Goal: Contribute content

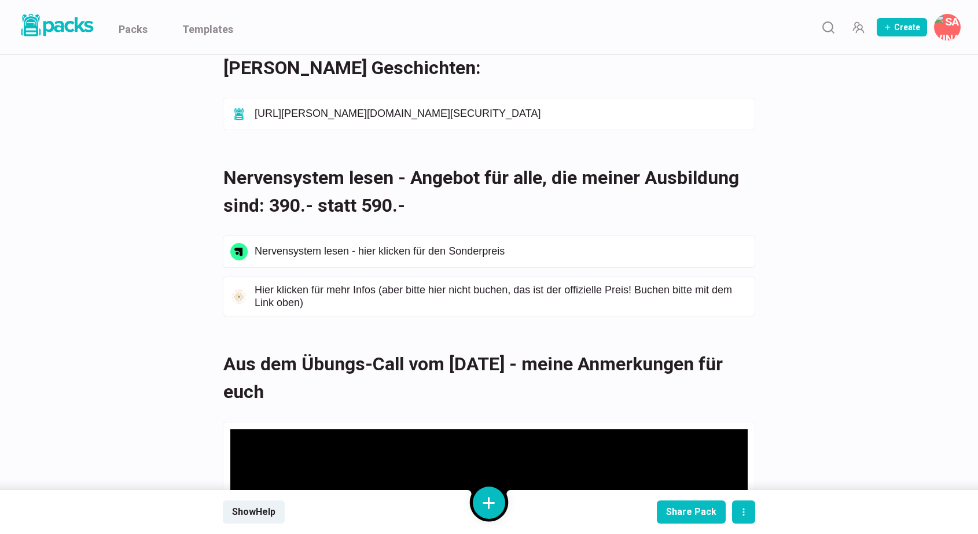
scroll to position [301, 0]
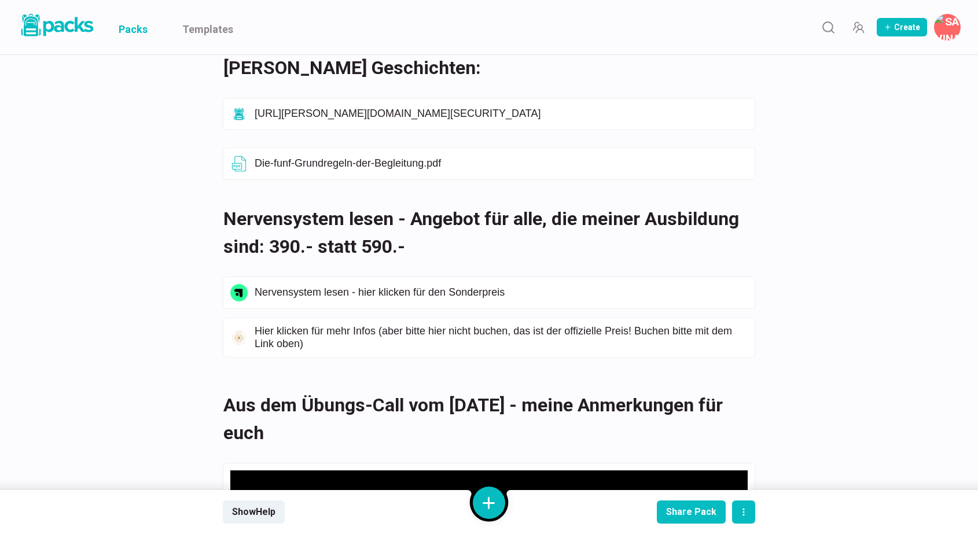
click at [135, 30] on link "Packs" at bounding box center [133, 27] width 29 height 54
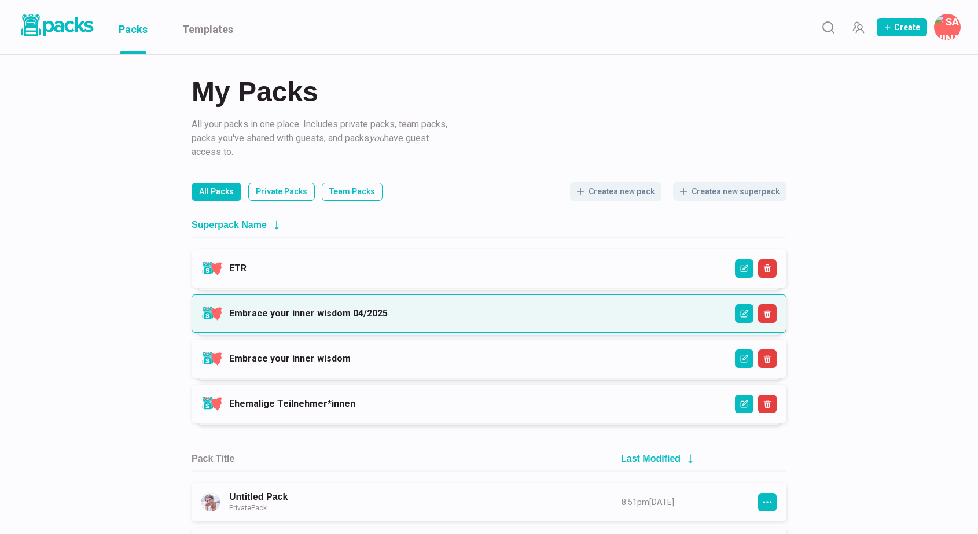
click at [388, 308] on link "Embrace your inner wisdom 04/2025" at bounding box center [308, 313] width 159 height 11
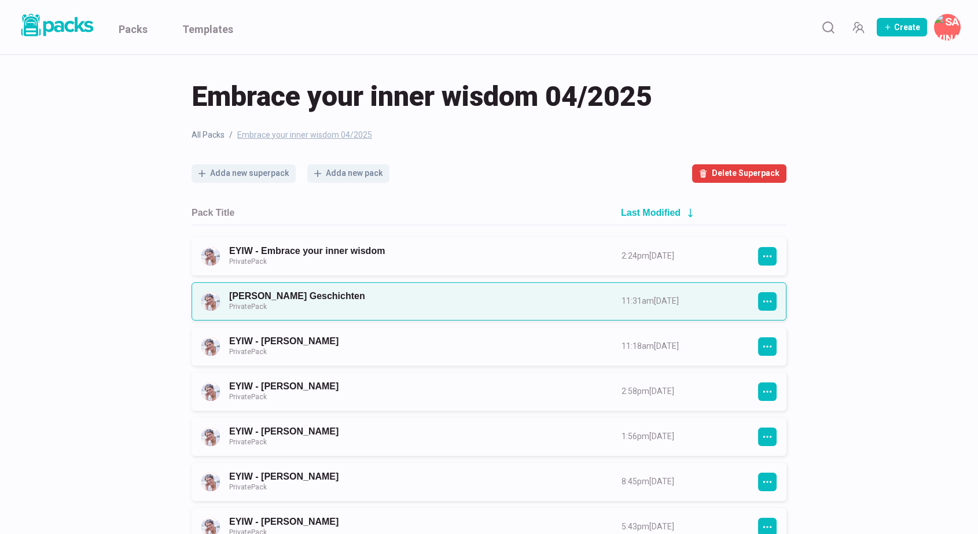
click at [456, 293] on link "[PERSON_NAME] Geschichten Private Pack" at bounding box center [415, 301] width 372 height 21
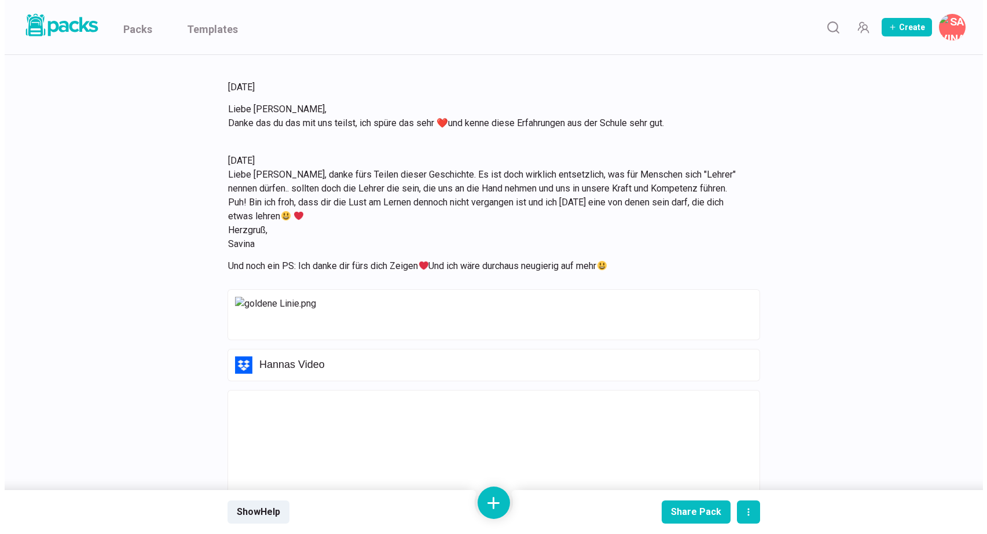
scroll to position [1654, 0]
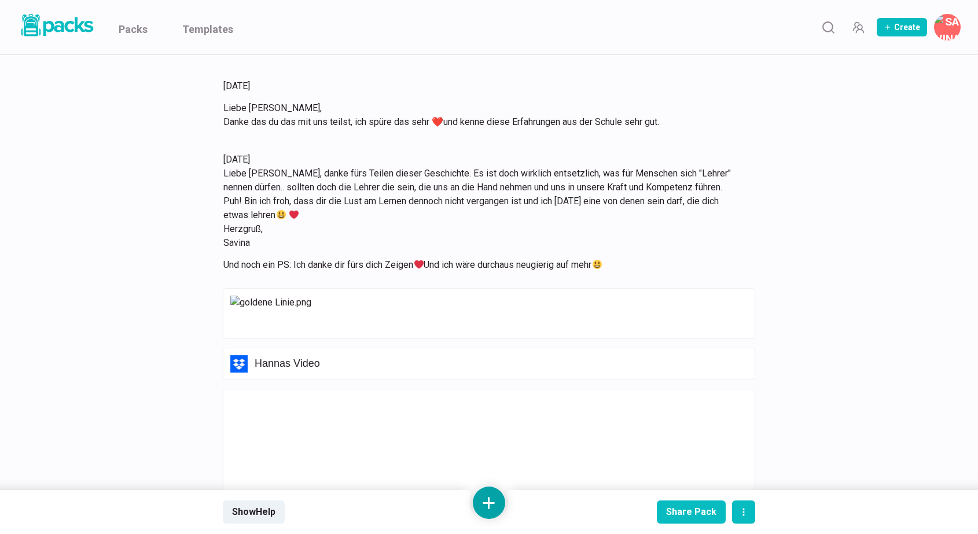
click at [491, 504] on button at bounding box center [489, 503] width 32 height 32
click at [500, 387] on button "Add text" at bounding box center [489, 381] width 103 height 28
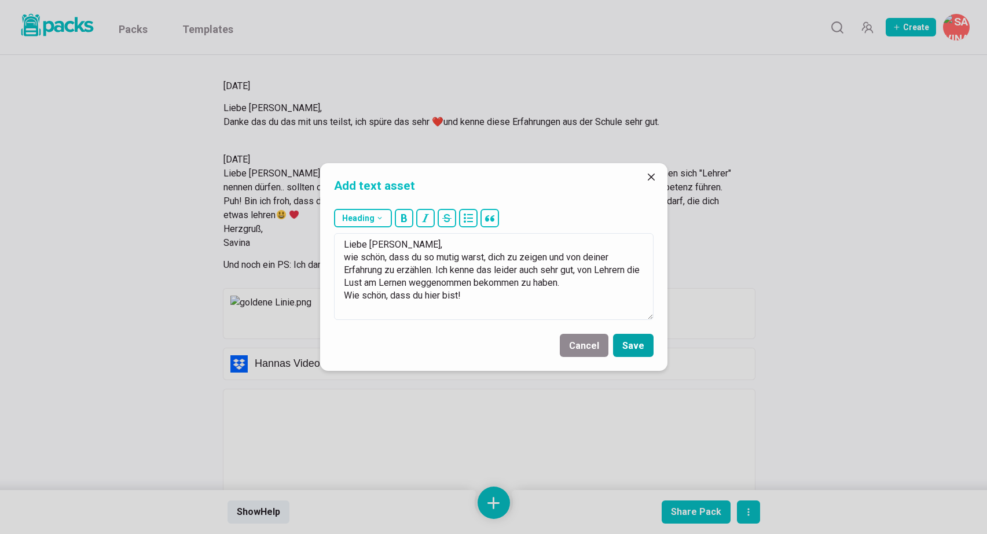
type textarea "Liebe [PERSON_NAME], wie schön, dass du so mutig warst, dich zu zeigen und von …"
click at [637, 344] on button "Save" at bounding box center [633, 345] width 41 height 23
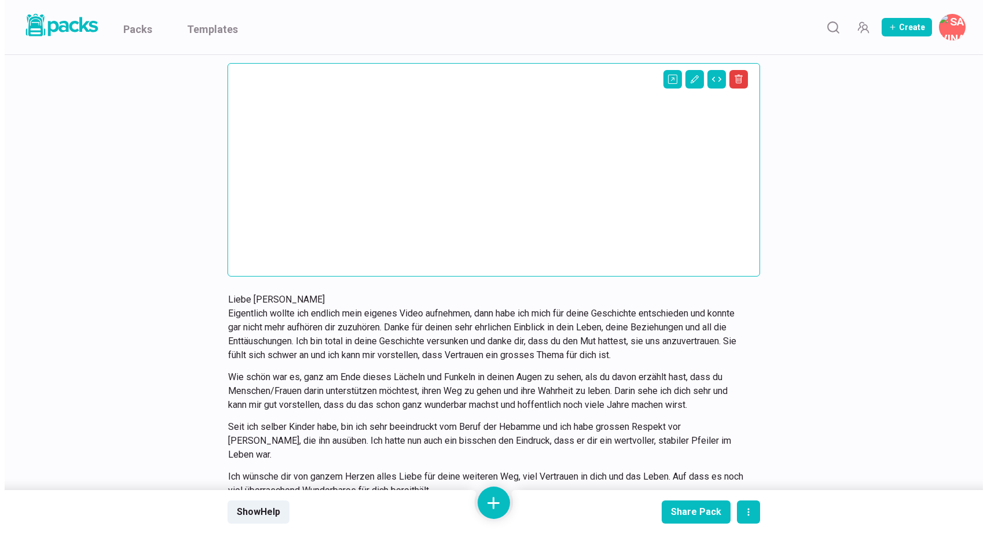
scroll to position [4950, 0]
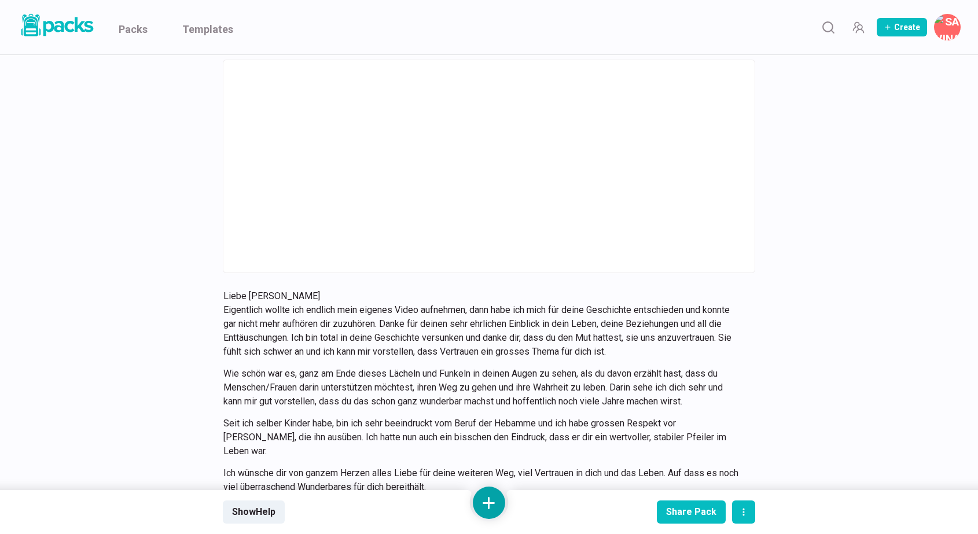
click at [492, 500] on button at bounding box center [489, 503] width 32 height 32
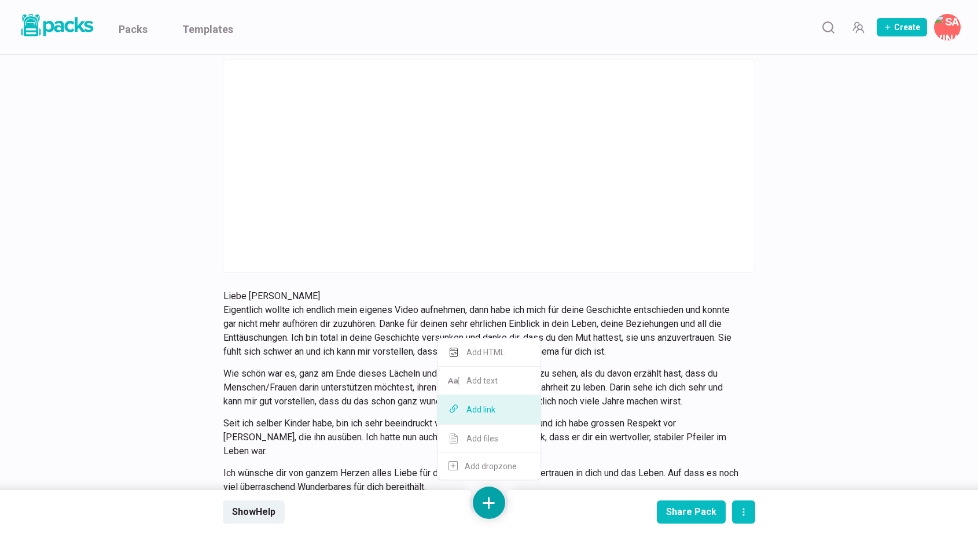
click at [497, 405] on button "Add link" at bounding box center [489, 410] width 103 height 30
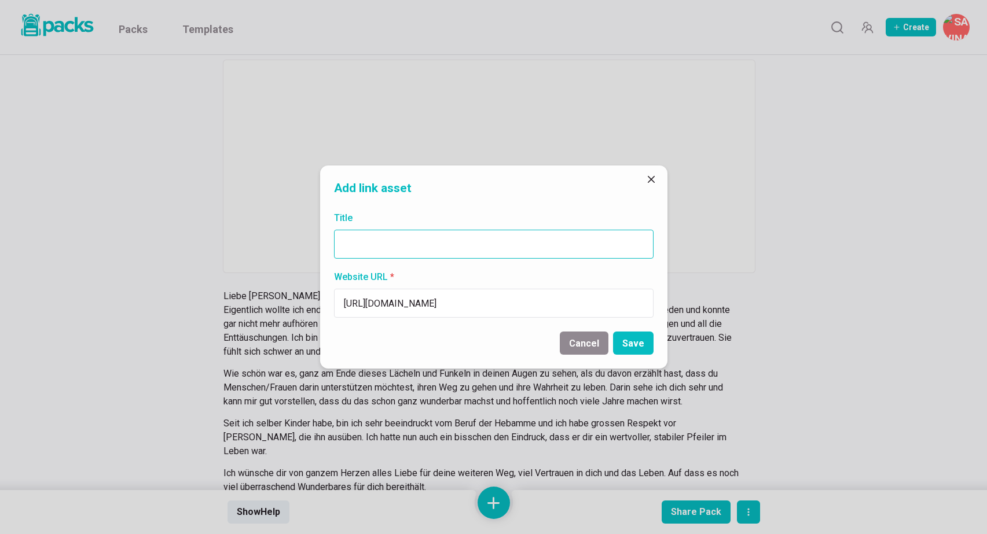
type input "[URL][DOMAIN_NAME]"
click at [438, 245] on input "Title" at bounding box center [493, 244] width 319 height 29
type input "Seminar "Schuld und Scham" bei [PERSON_NAME] (82 Jahre alt)"
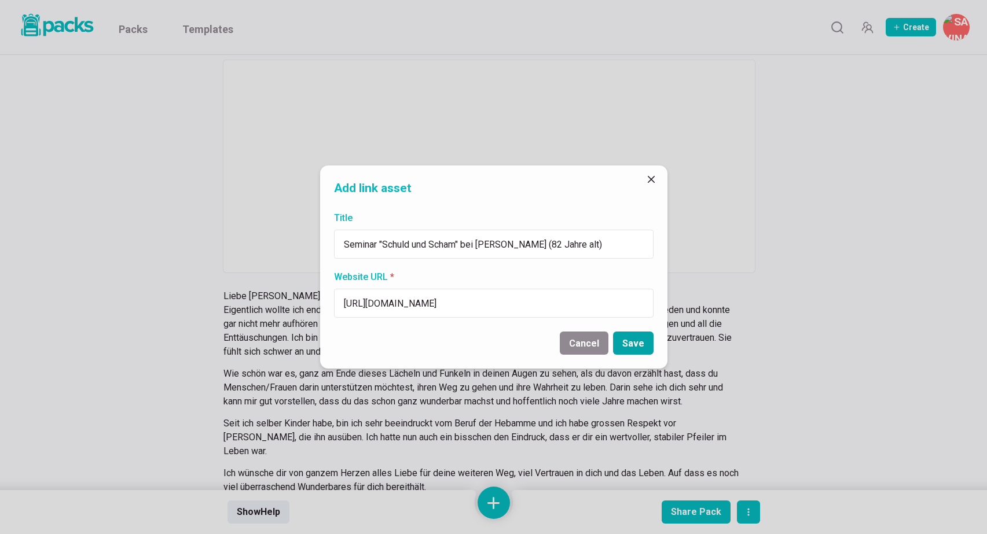
click at [627, 343] on button "Save" at bounding box center [633, 343] width 41 height 23
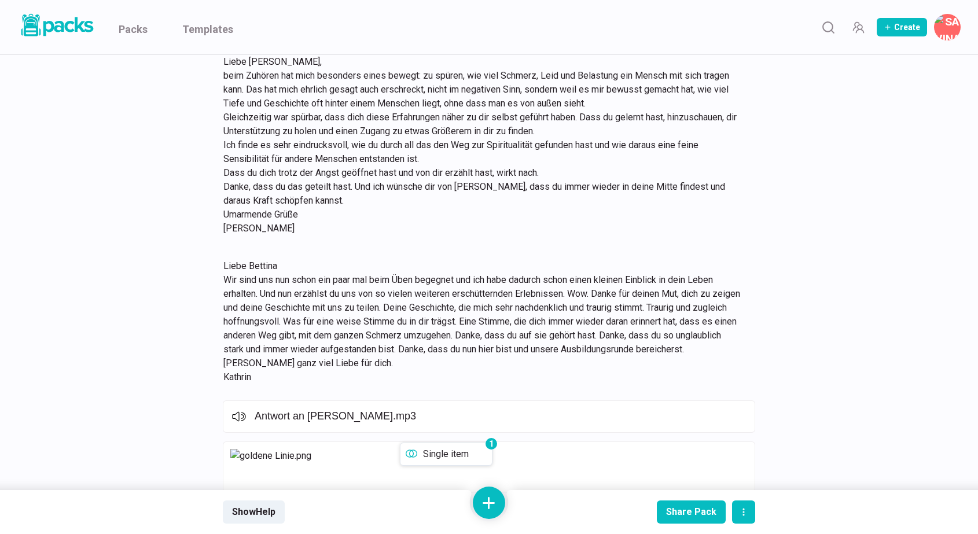
scroll to position [4544, 0]
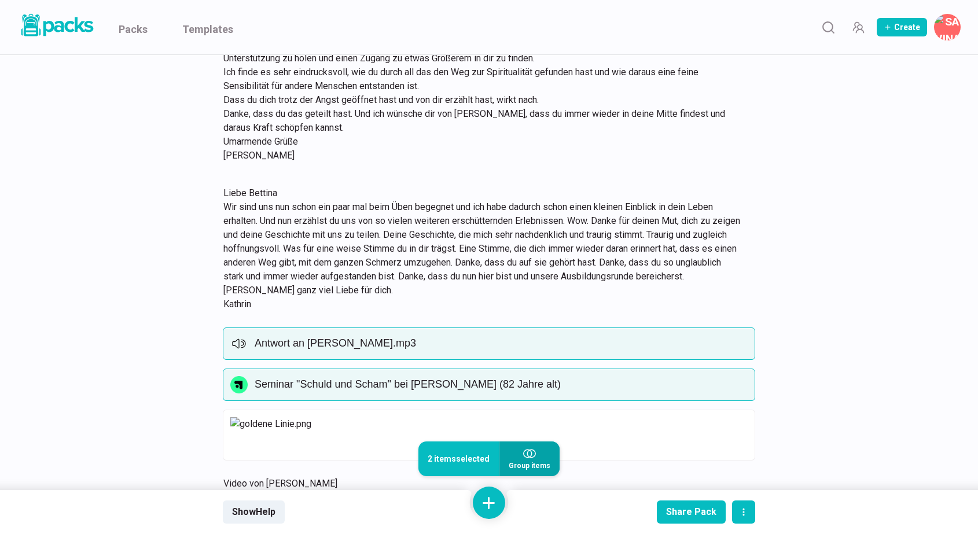
click at [524, 453] on icon "button" at bounding box center [529, 453] width 13 height 13
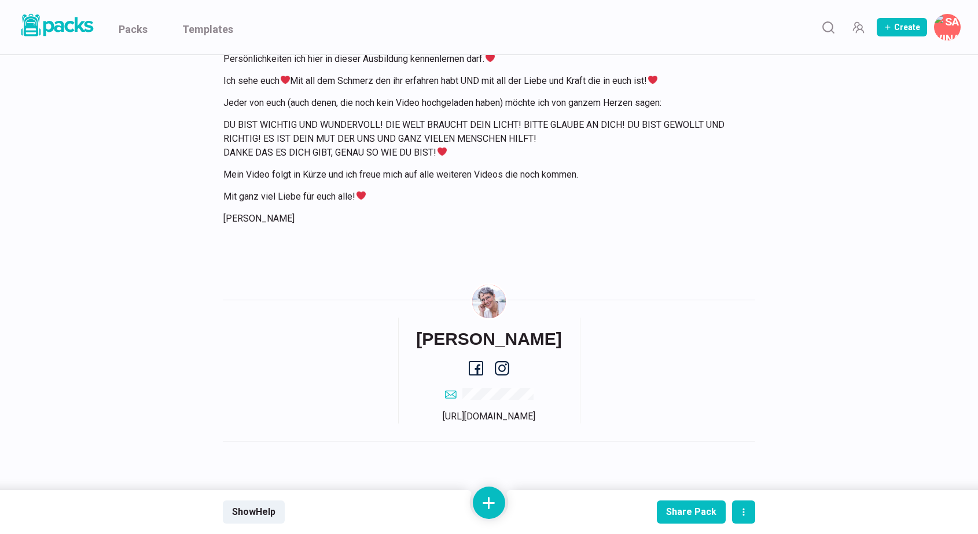
scroll to position [8593, 0]
